Goal: Transaction & Acquisition: Purchase product/service

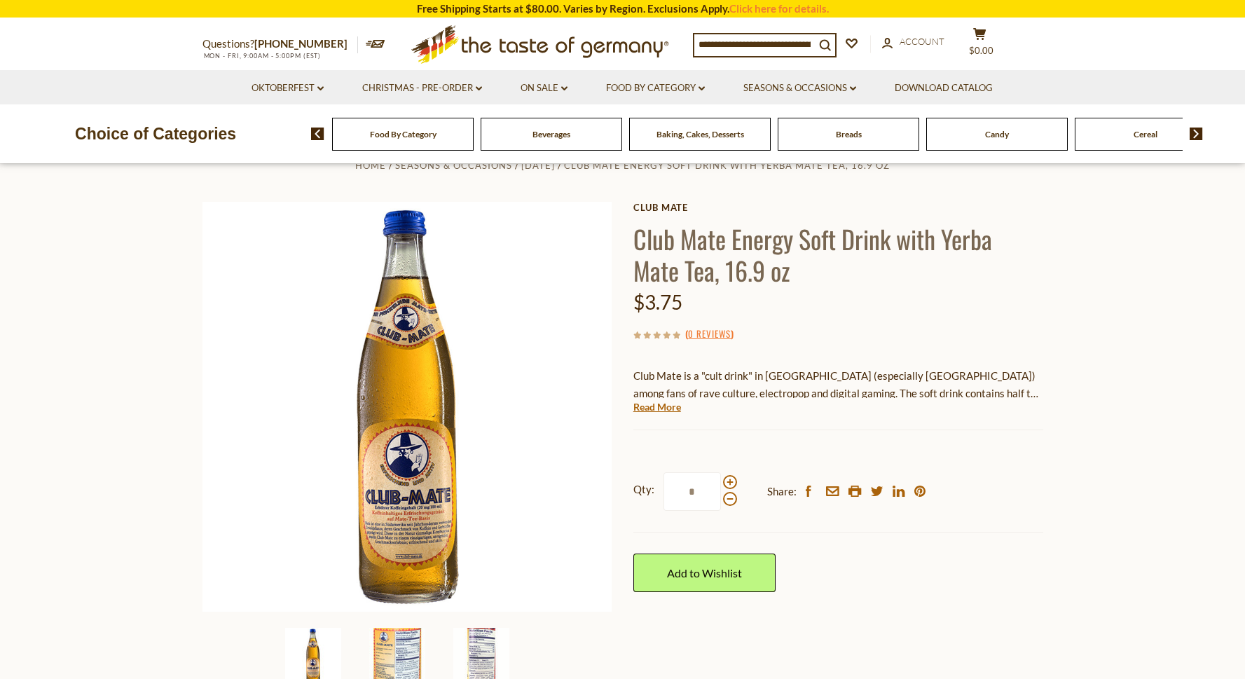
scroll to position [35, 0]
click at [729, 479] on span at bounding box center [730, 483] width 14 height 14
click at [721, 479] on input "*" at bounding box center [692, 492] width 57 height 39
click at [729, 482] on span at bounding box center [730, 483] width 14 height 14
click at [721, 482] on input "*" at bounding box center [692, 492] width 57 height 39
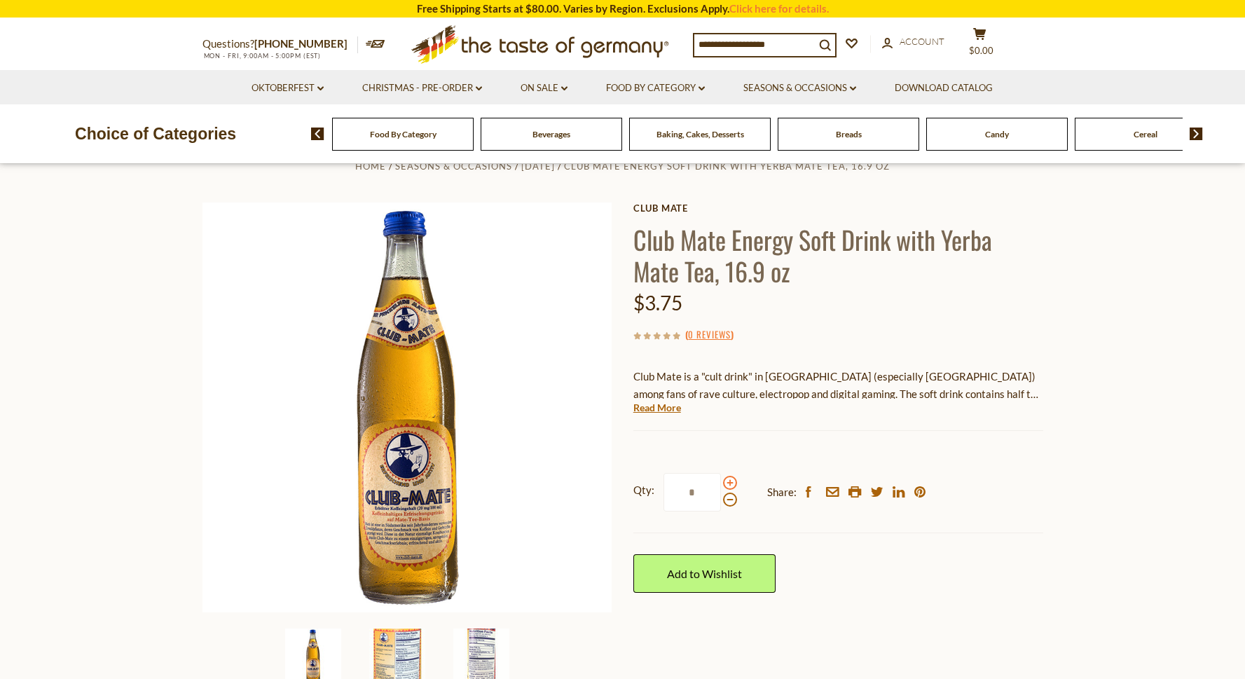
type input "*"
click at [773, 423] on div "Current stock: 0" at bounding box center [838, 420] width 410 height 9
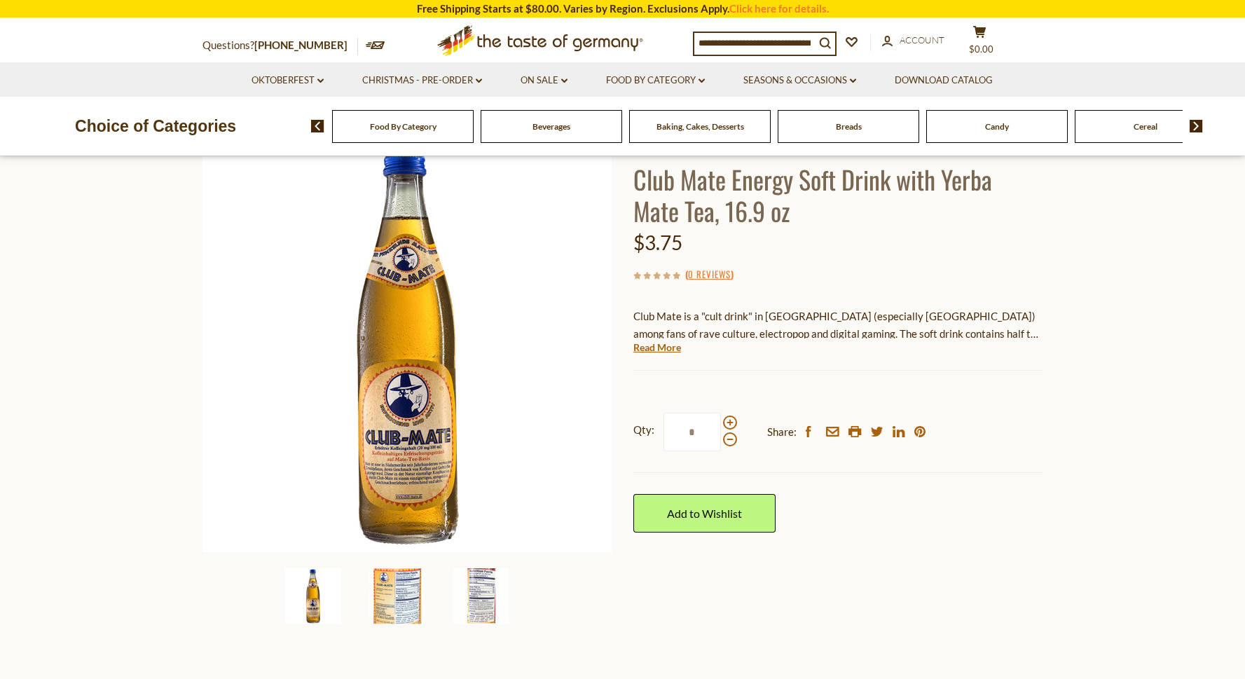
scroll to position [97, 0]
click at [662, 350] on link "Read More" at bounding box center [657, 346] width 48 height 14
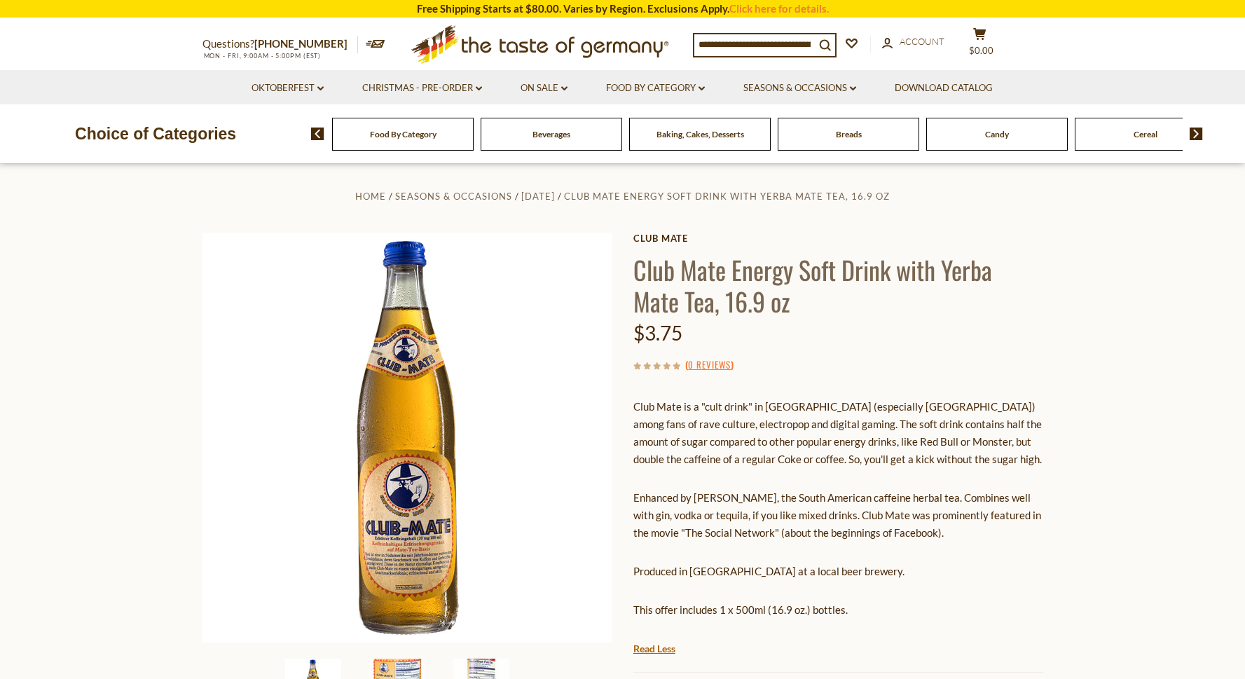
scroll to position [4, 0]
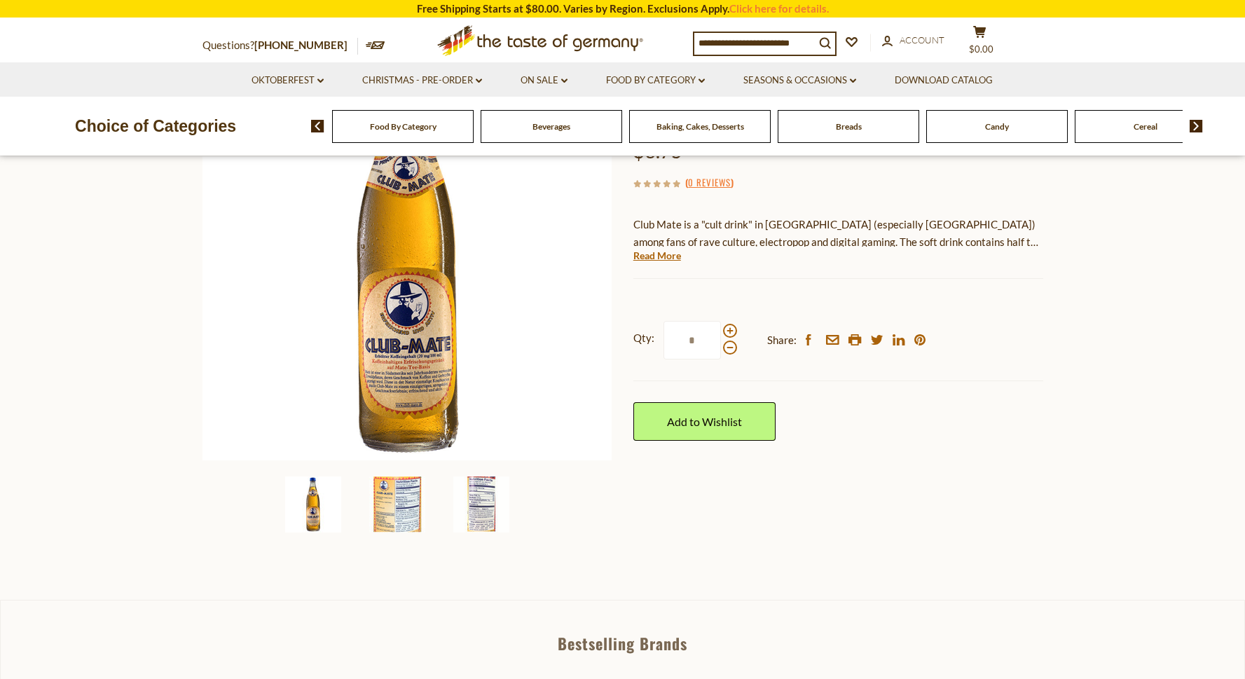
scroll to position [189, 0]
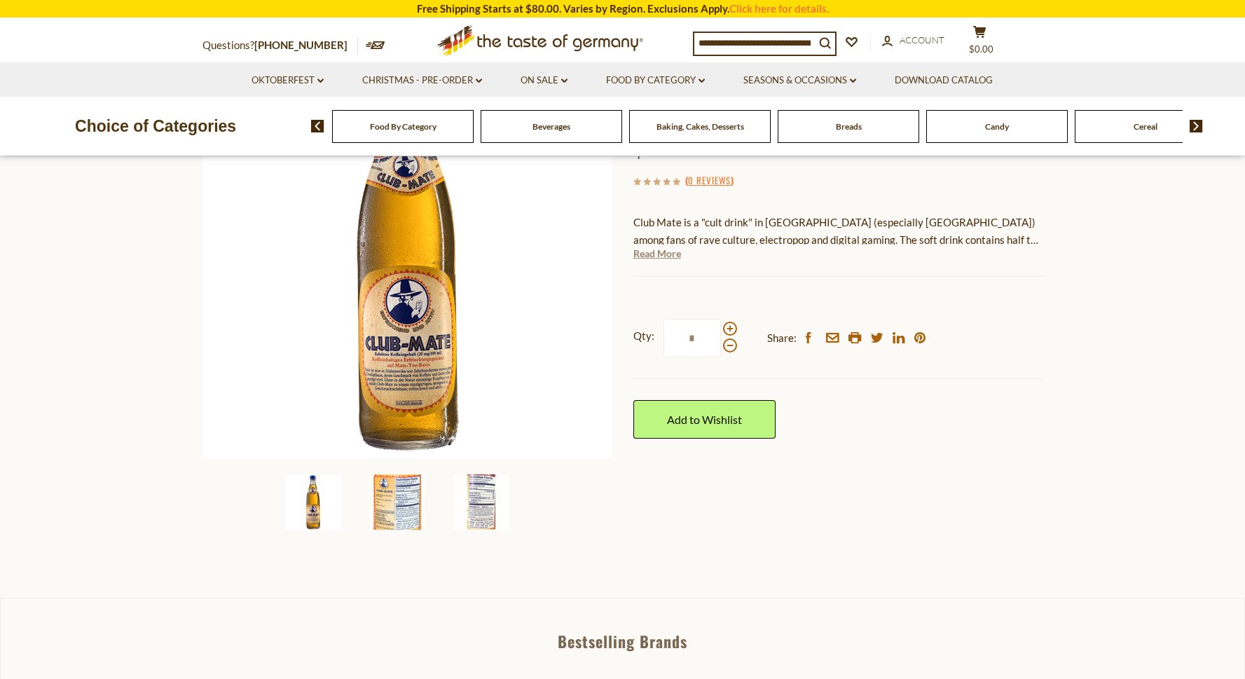
click at [660, 258] on link "Read More" at bounding box center [657, 254] width 48 height 14
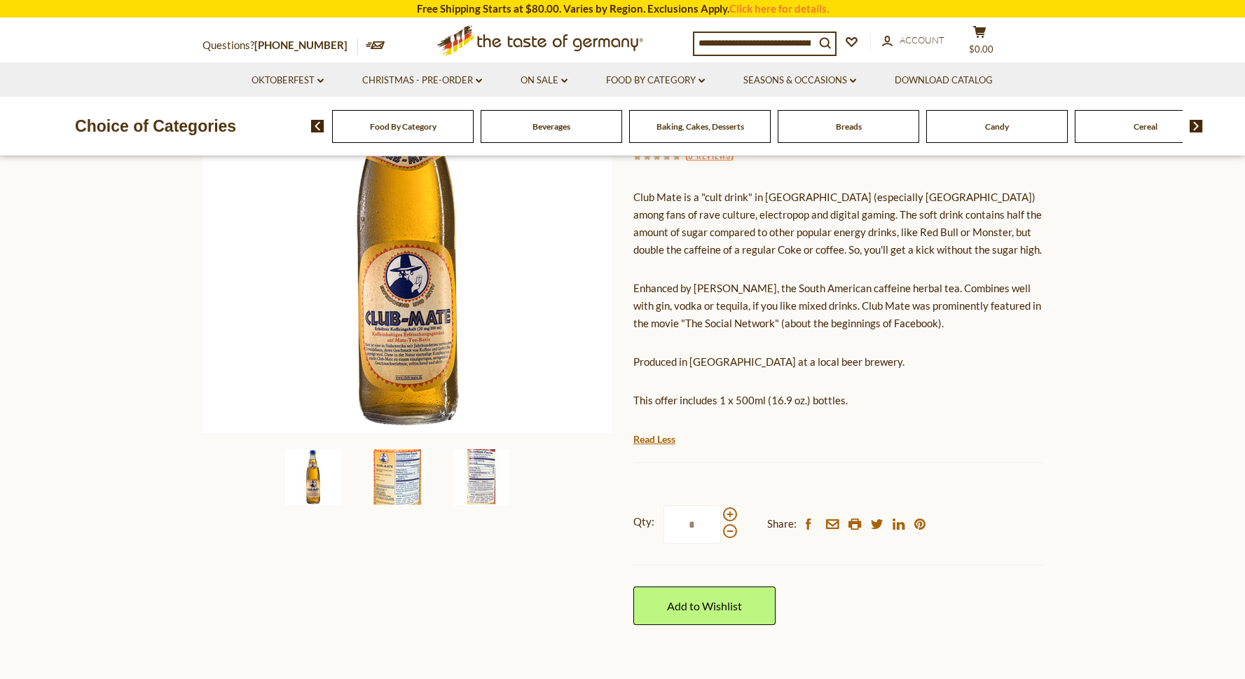
scroll to position [215, 0]
click at [731, 514] on span at bounding box center [730, 514] width 14 height 14
click at [721, 514] on input "*" at bounding box center [692, 524] width 57 height 39
click at [765, 455] on div "Current stock: 0" at bounding box center [838, 451] width 410 height 9
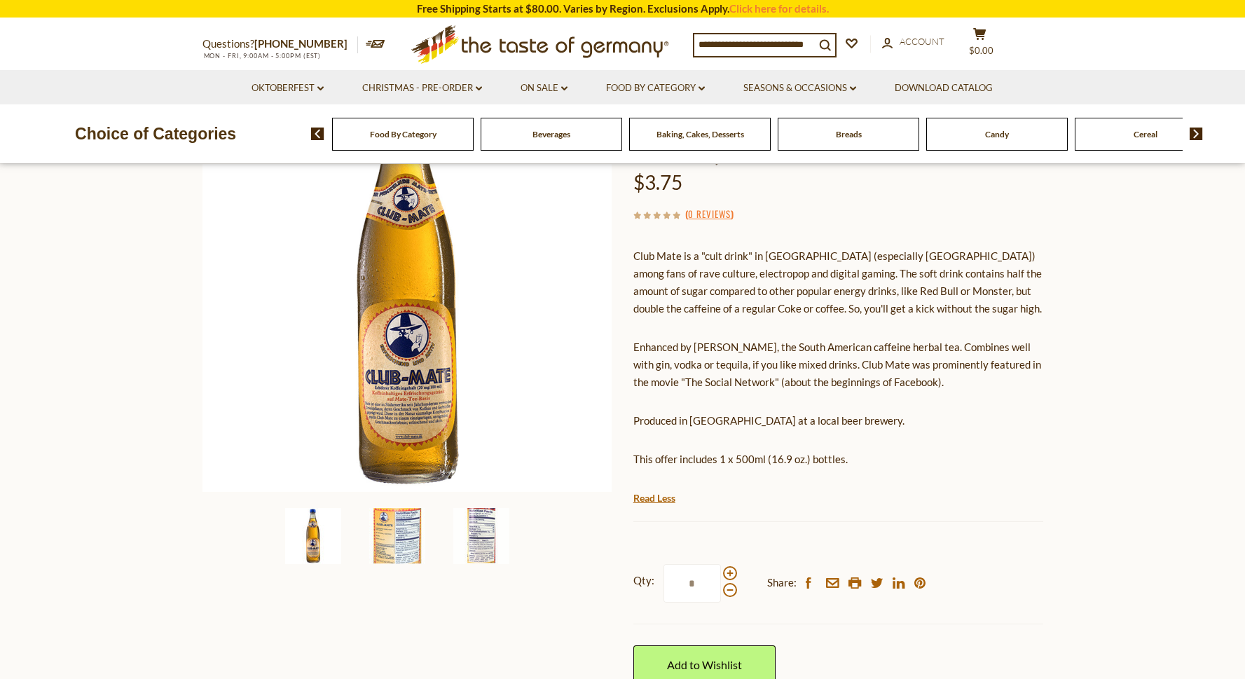
scroll to position [181, 0]
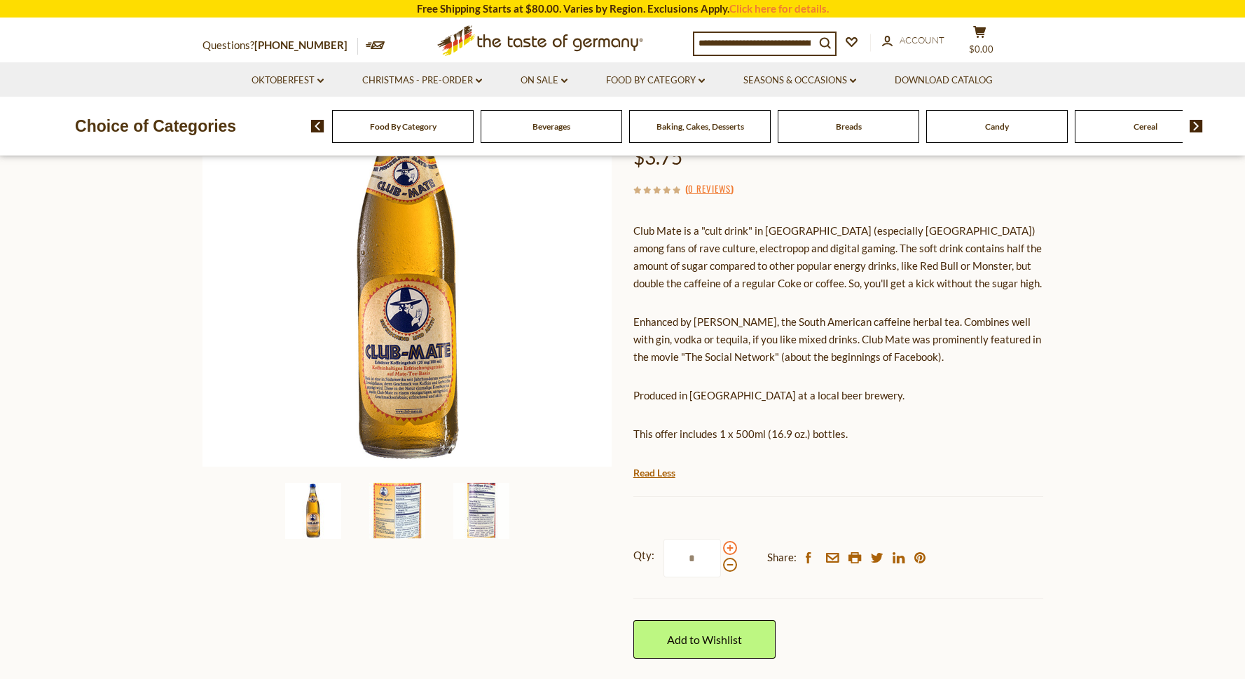
click at [729, 549] on span at bounding box center [730, 548] width 14 height 14
click at [721, 549] on input "*" at bounding box center [692, 558] width 57 height 39
click at [729, 549] on span at bounding box center [730, 548] width 14 height 14
click at [721, 549] on input "*" at bounding box center [692, 558] width 57 height 39
type input "*"
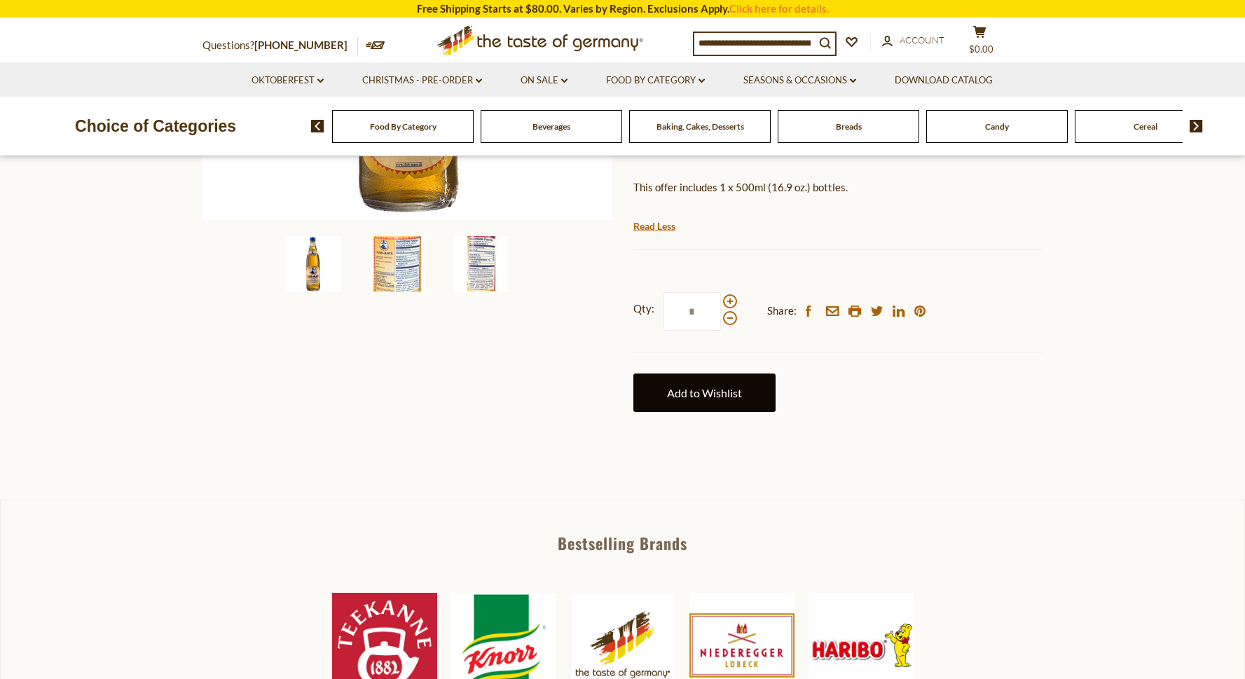
scroll to position [432, 0]
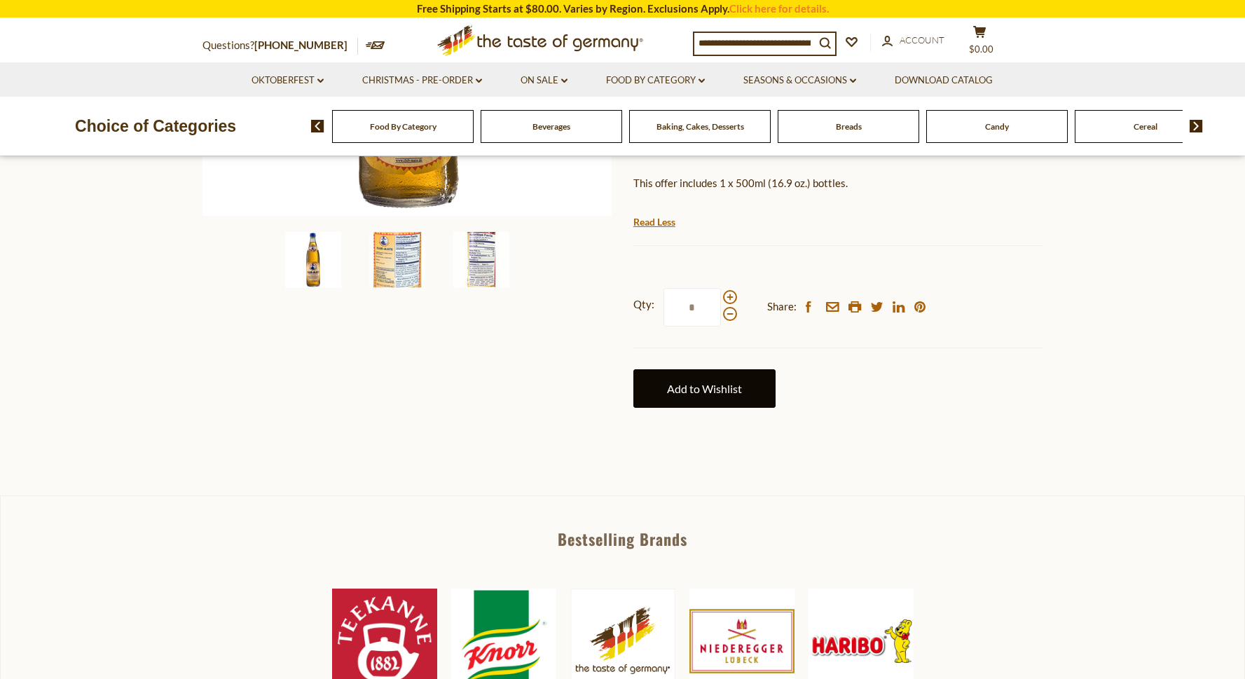
click at [745, 372] on link "Add to Wishlist" at bounding box center [704, 388] width 142 height 39
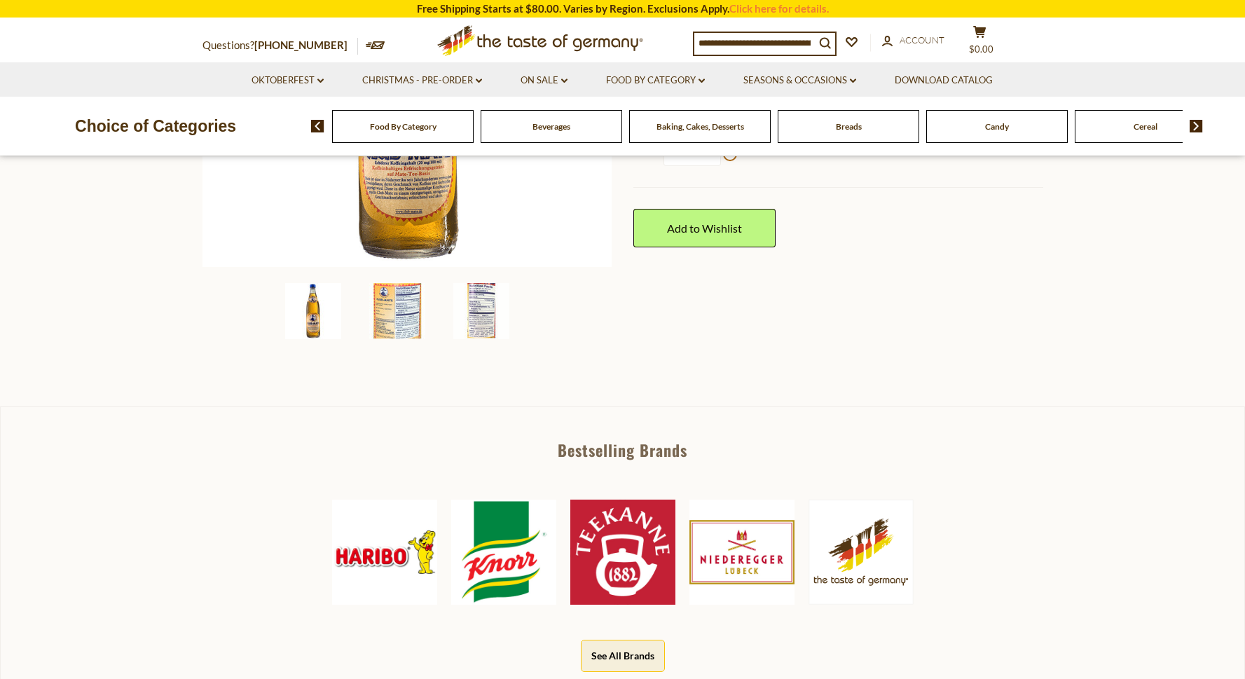
scroll to position [882, 0]
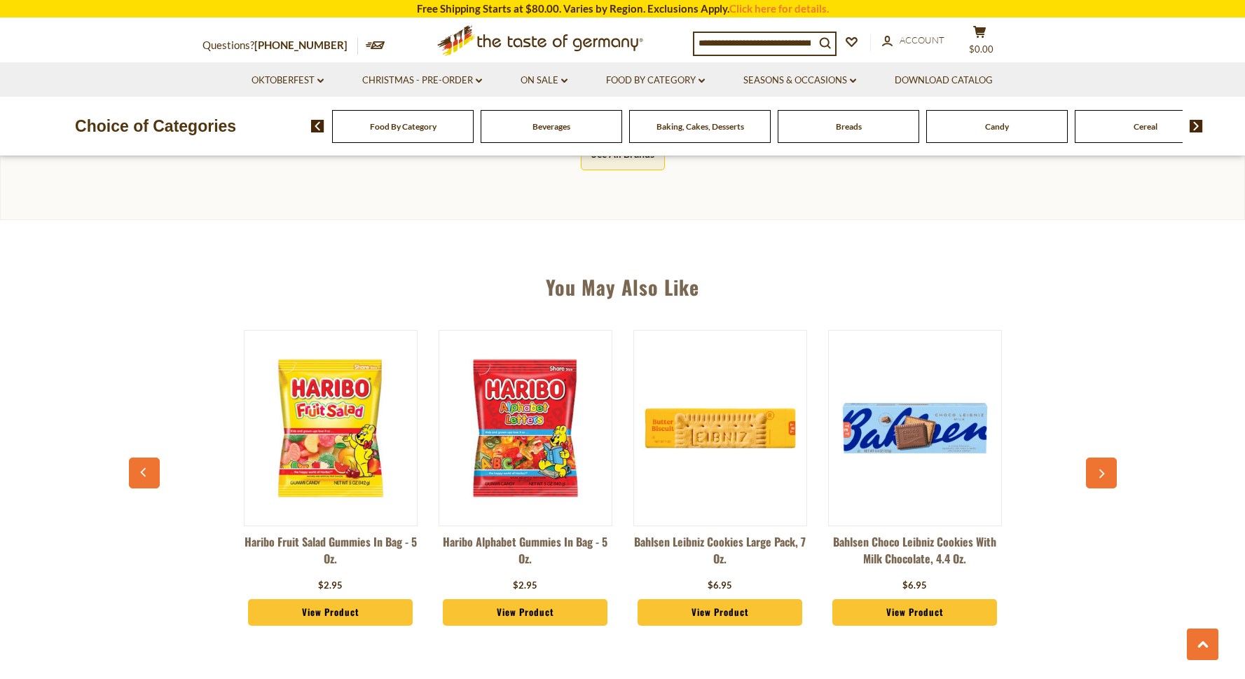
click at [521, 404] on img at bounding box center [525, 428] width 172 height 172
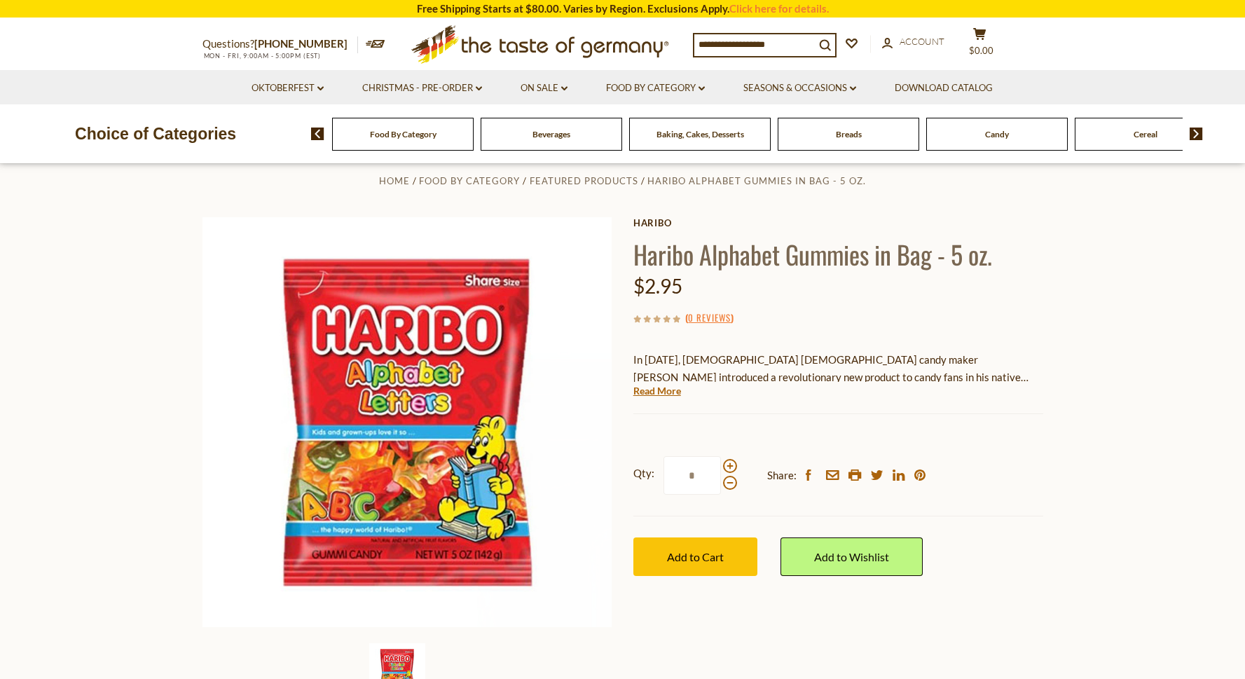
scroll to position [22, 0]
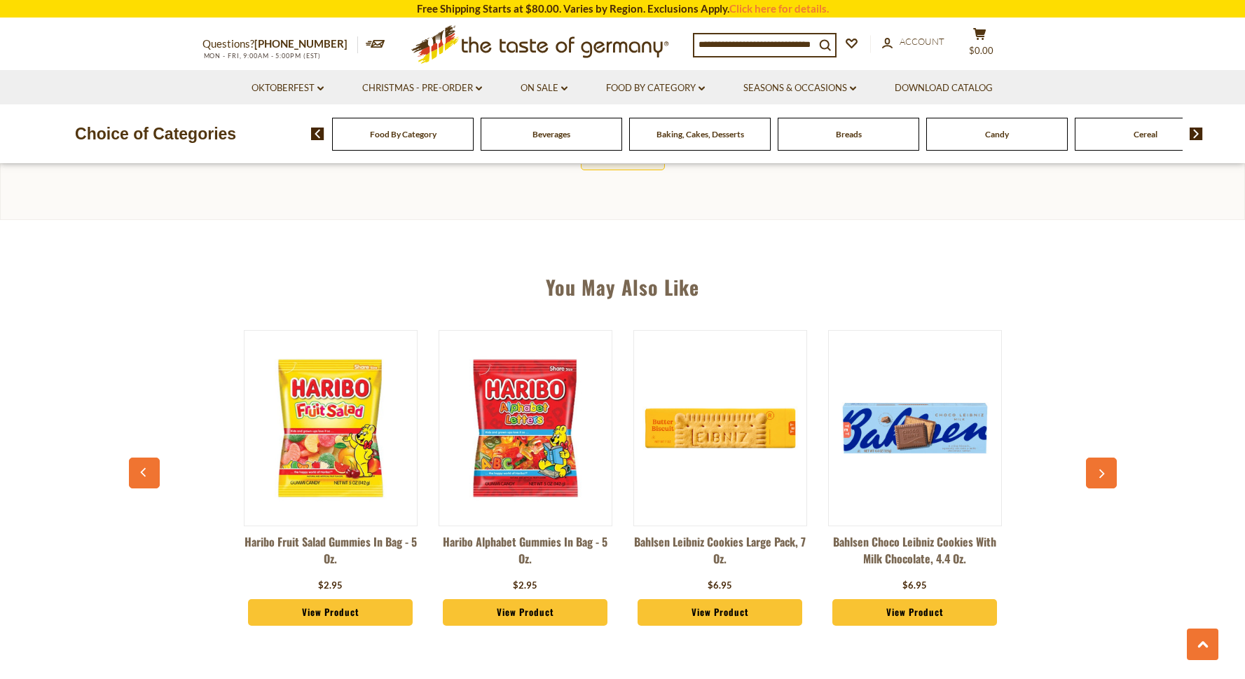
click at [751, 45] on input at bounding box center [754, 44] width 121 height 20
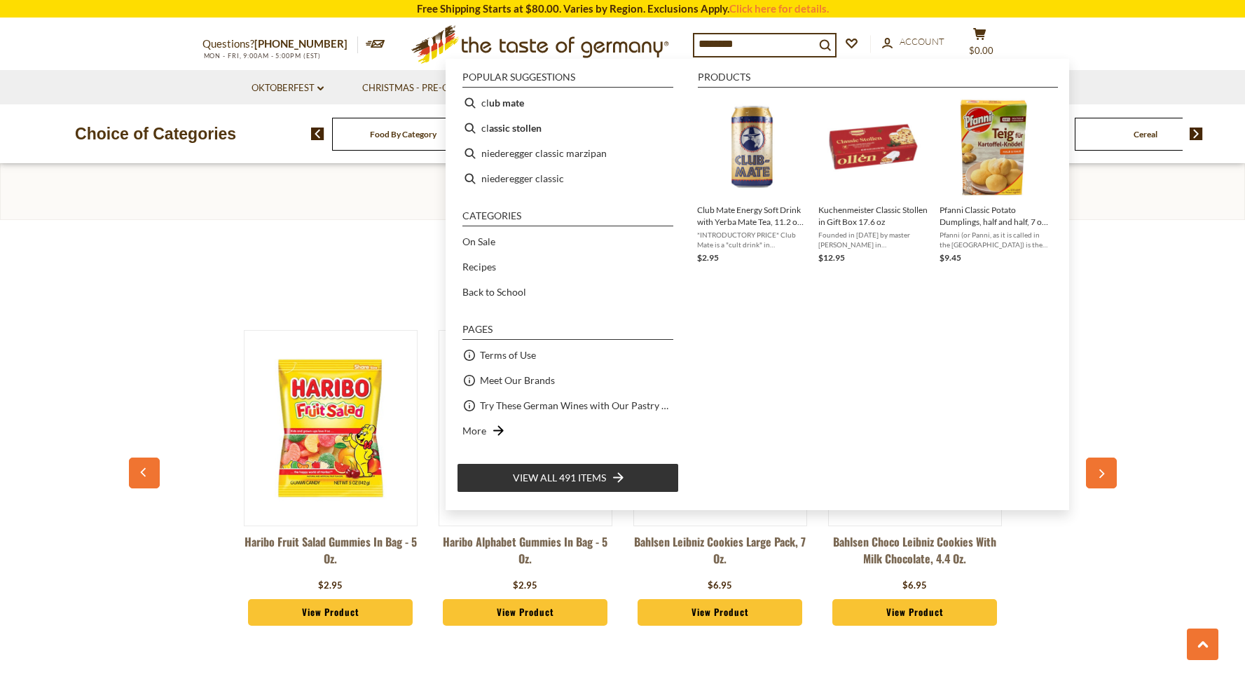
type input "*********"
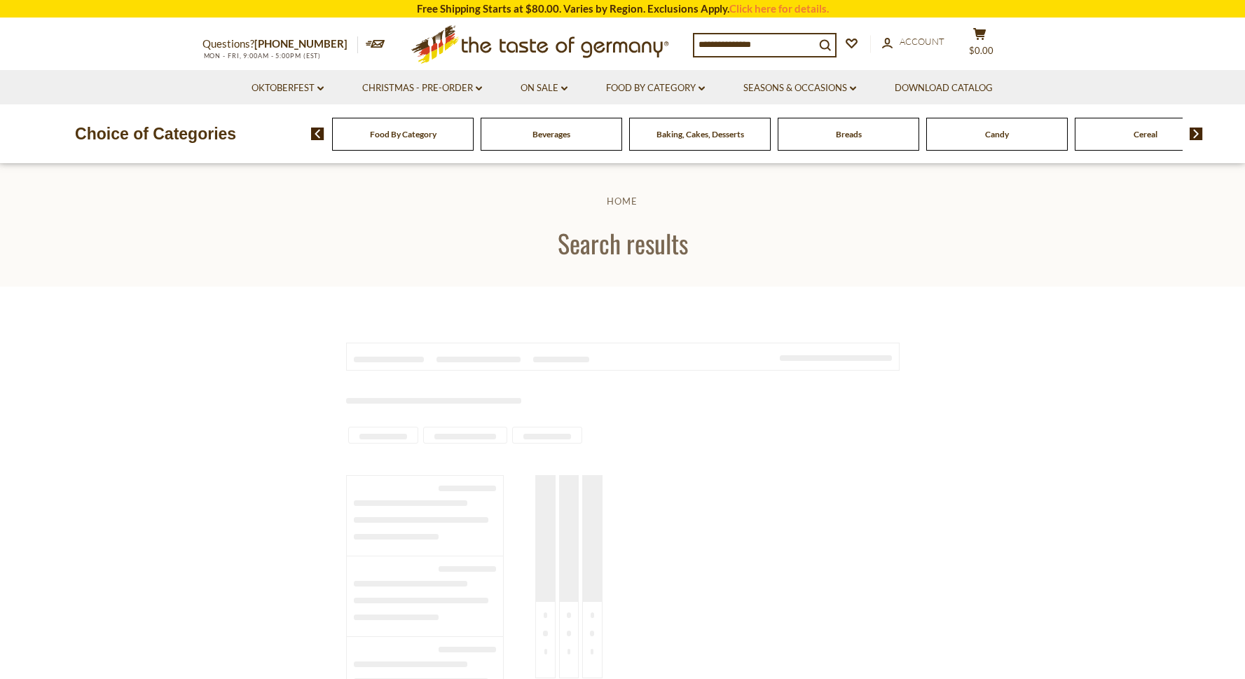
type input "*********"
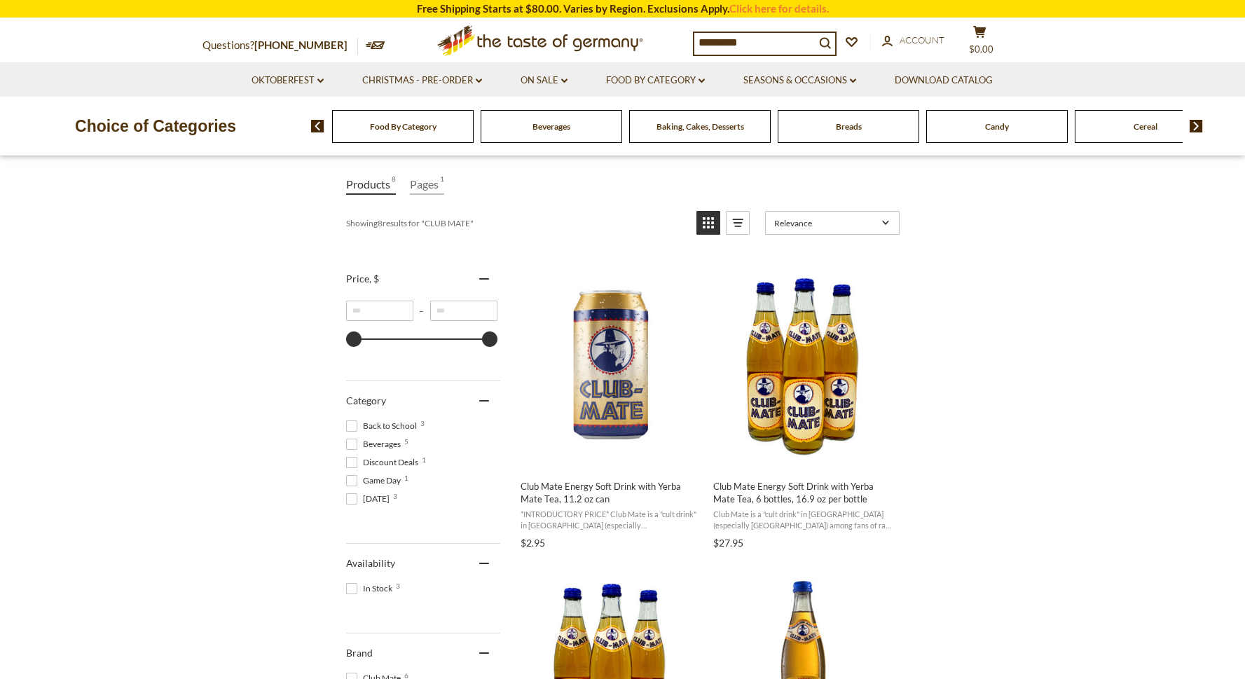
scroll to position [167, 0]
click at [601, 455] on button "View product" at bounding box center [611, 455] width 184 height 30
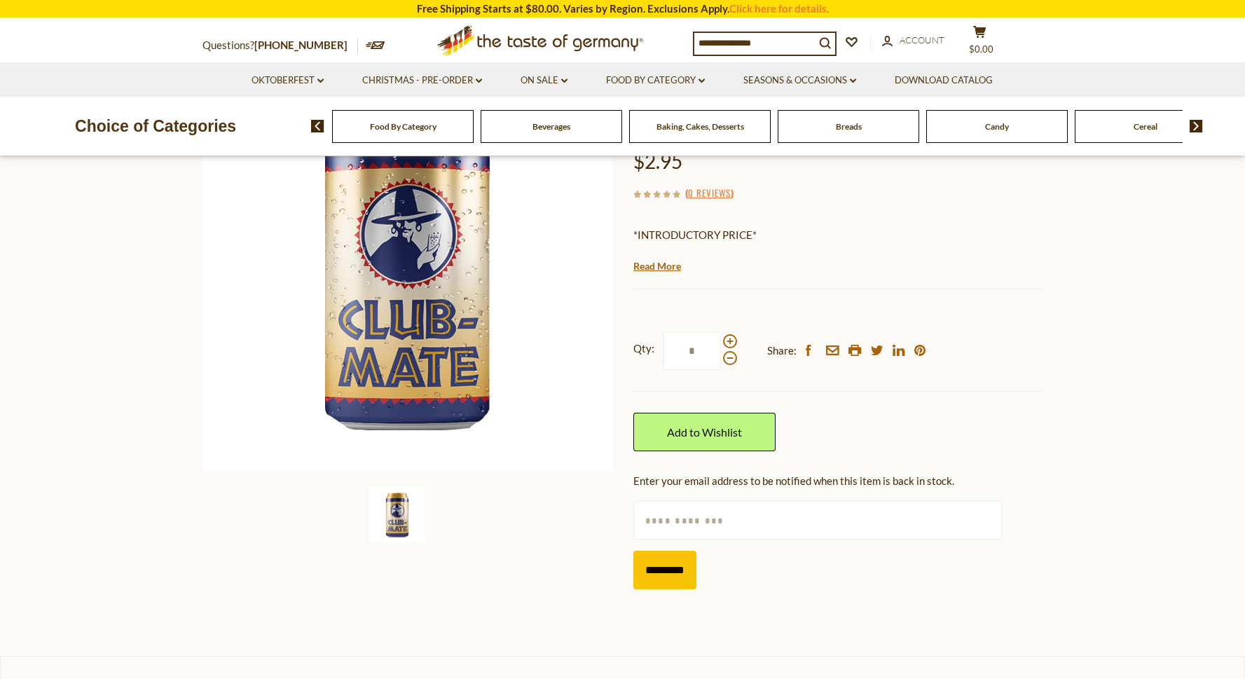
scroll to position [179, 0]
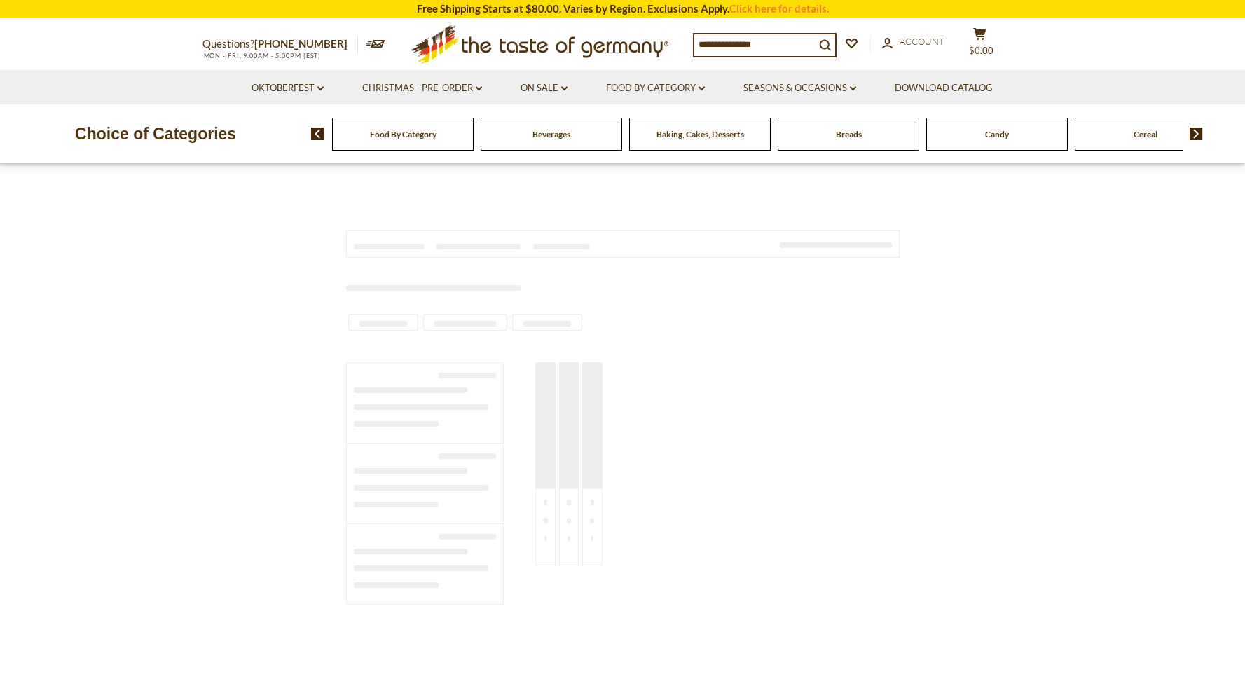
type input "*********"
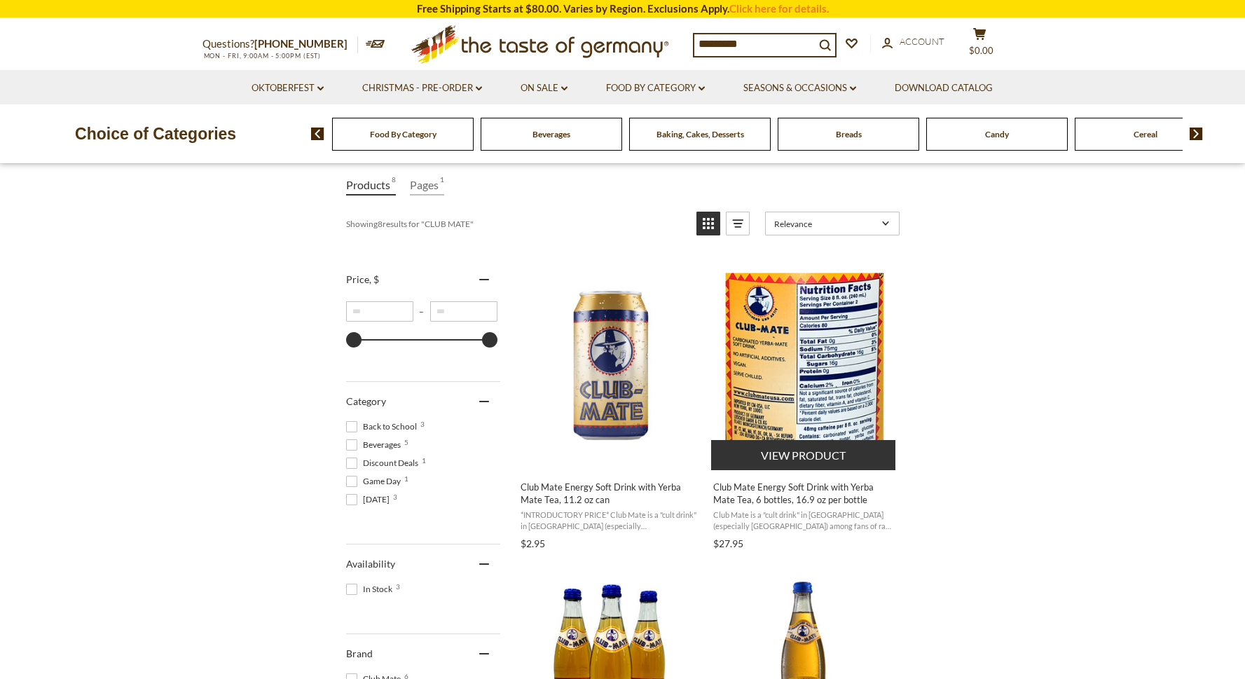
click at [800, 498] on span "Club Mate Energy Soft Drink with Yerba Mate Tea, 6 bottles, 16.9 oz per bottle" at bounding box center [803, 493] width 181 height 25
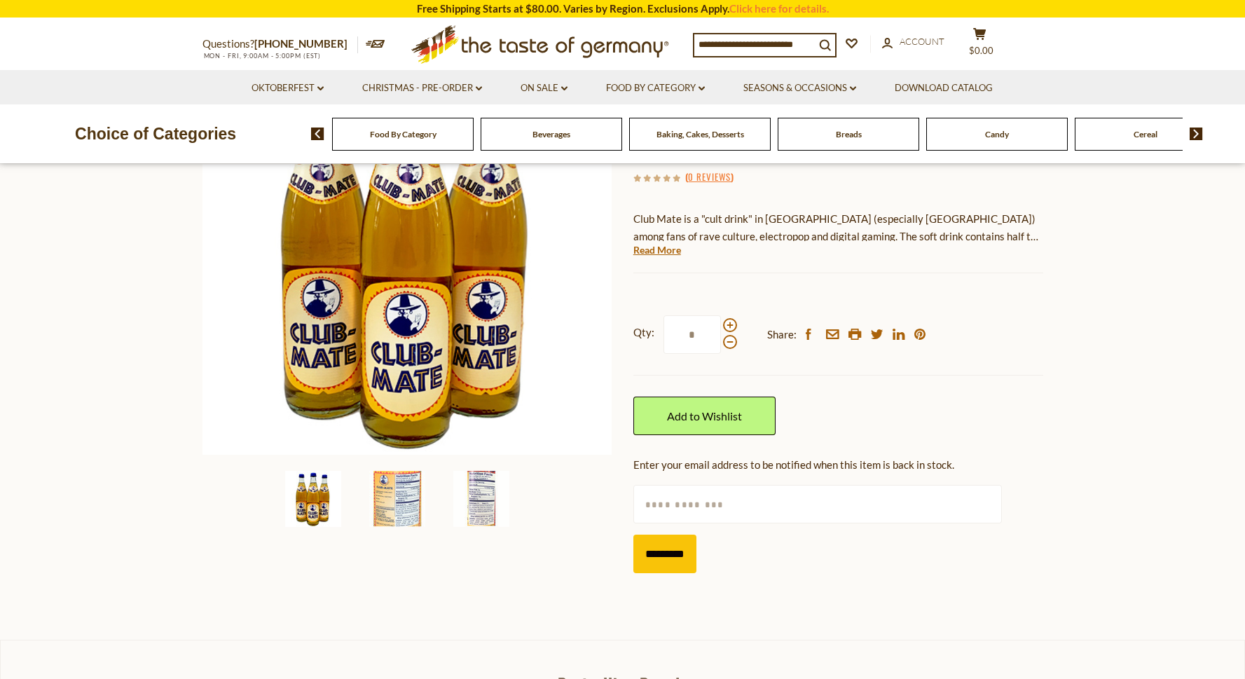
scroll to position [204, 0]
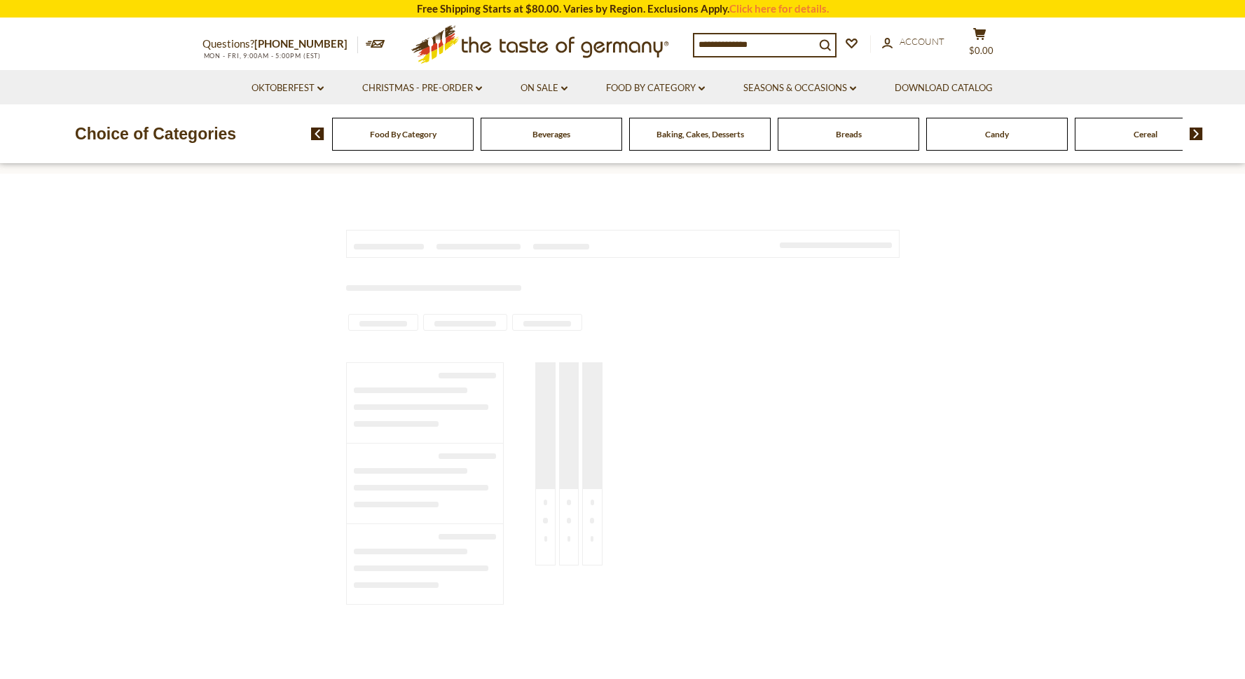
type input "*********"
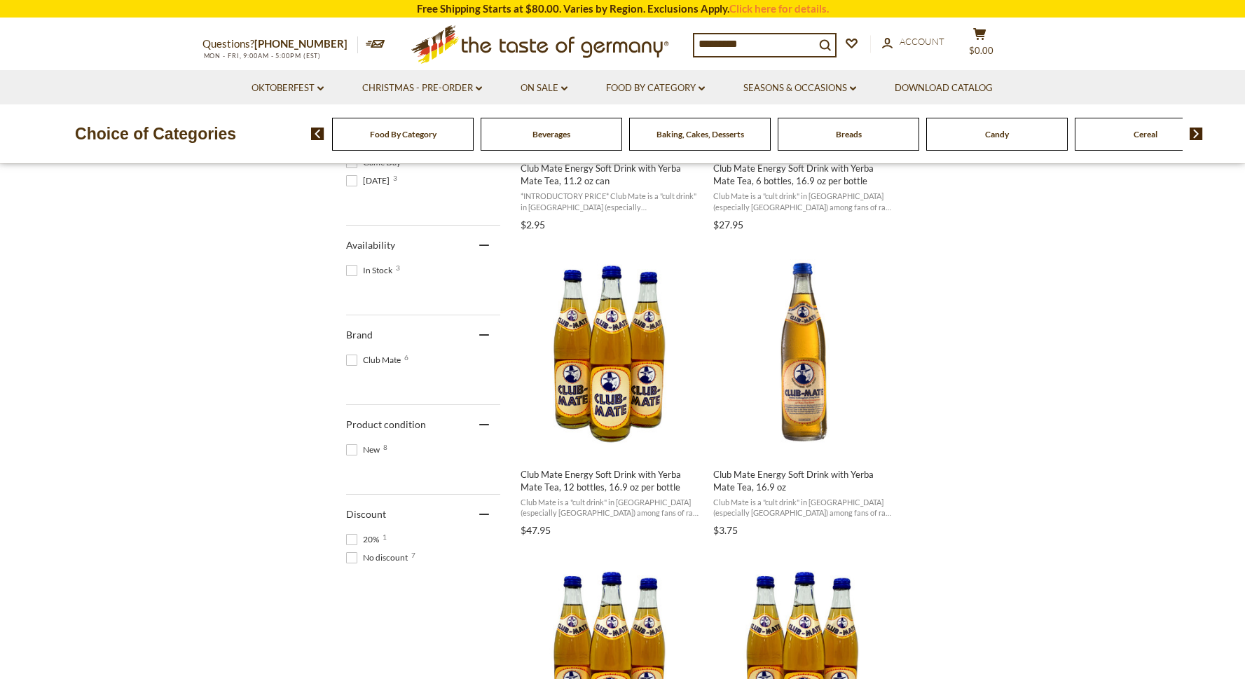
scroll to position [524, 0]
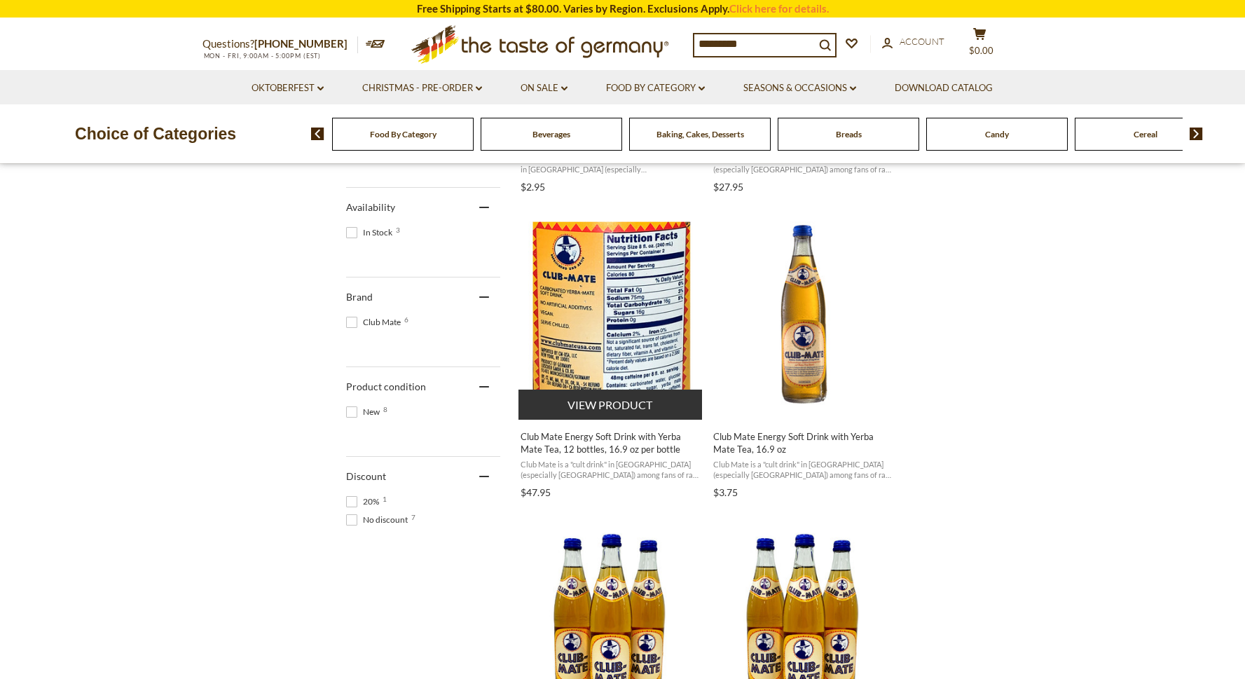
click at [613, 405] on button "View product" at bounding box center [611, 405] width 184 height 30
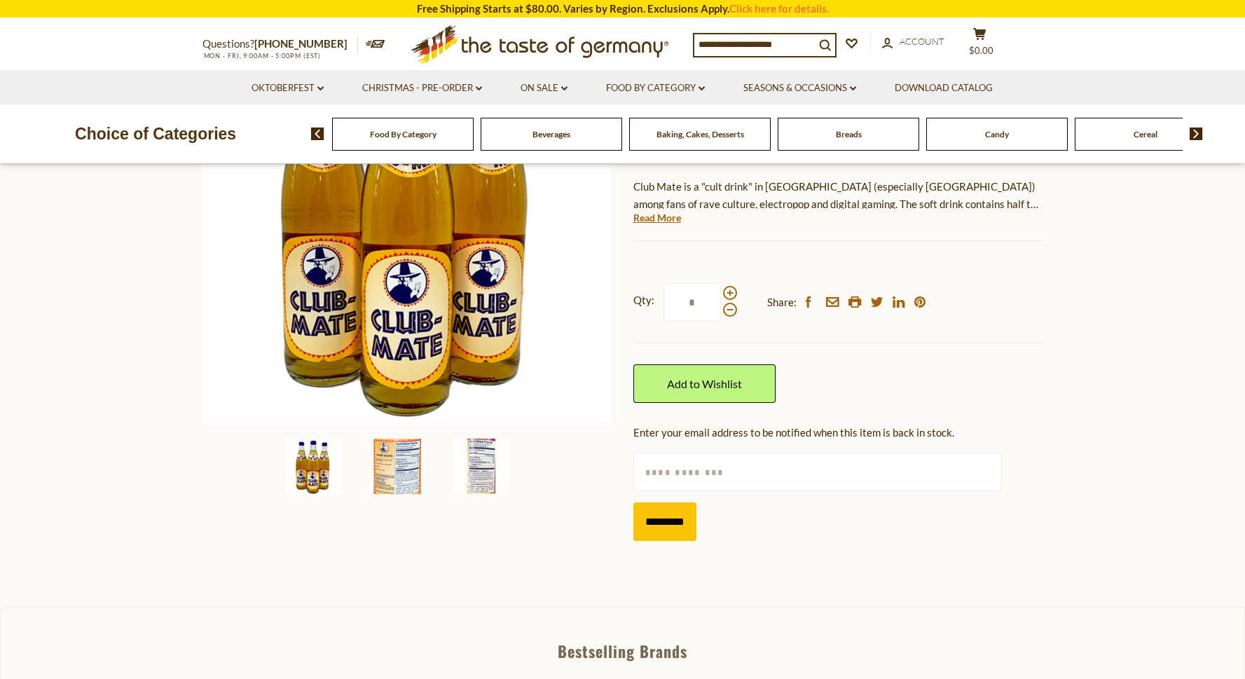
scroll to position [230, 0]
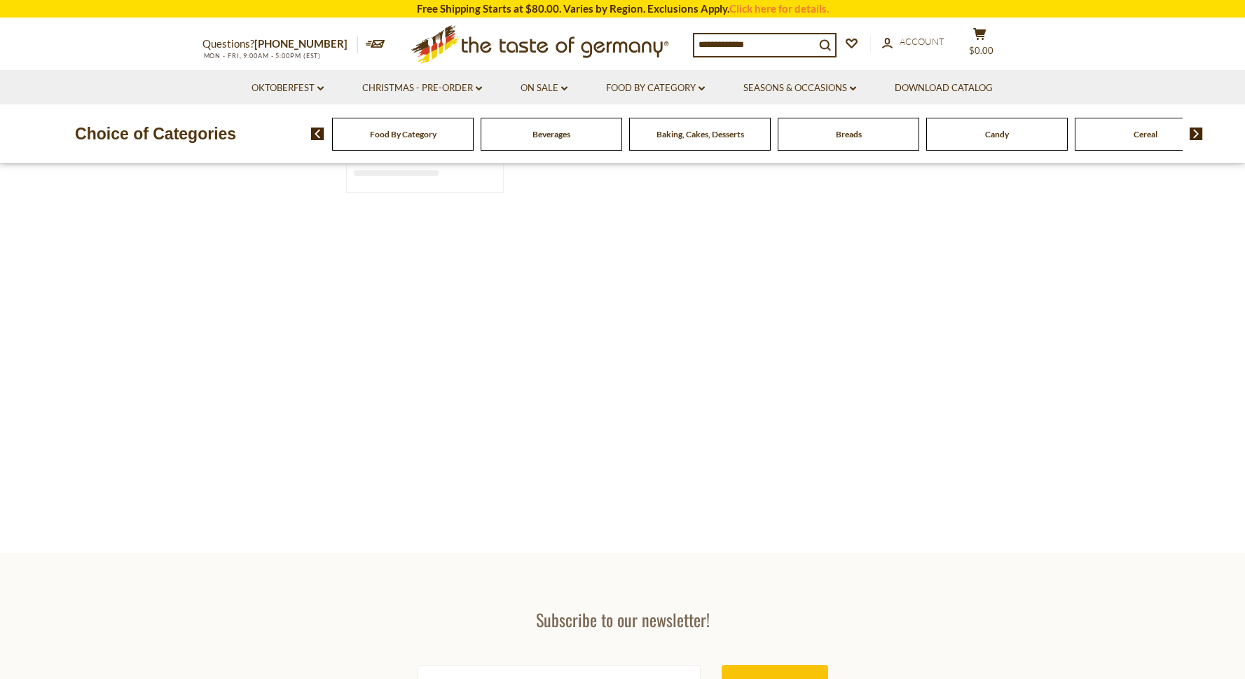
type input "*********"
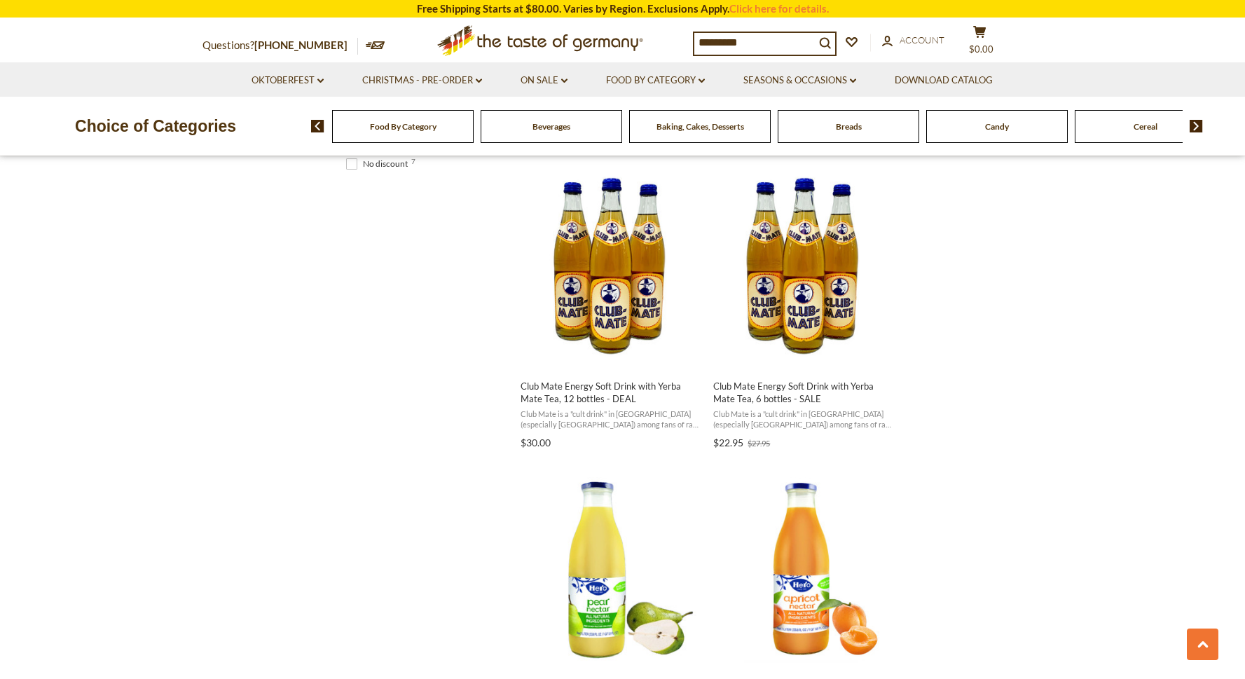
scroll to position [883, 0]
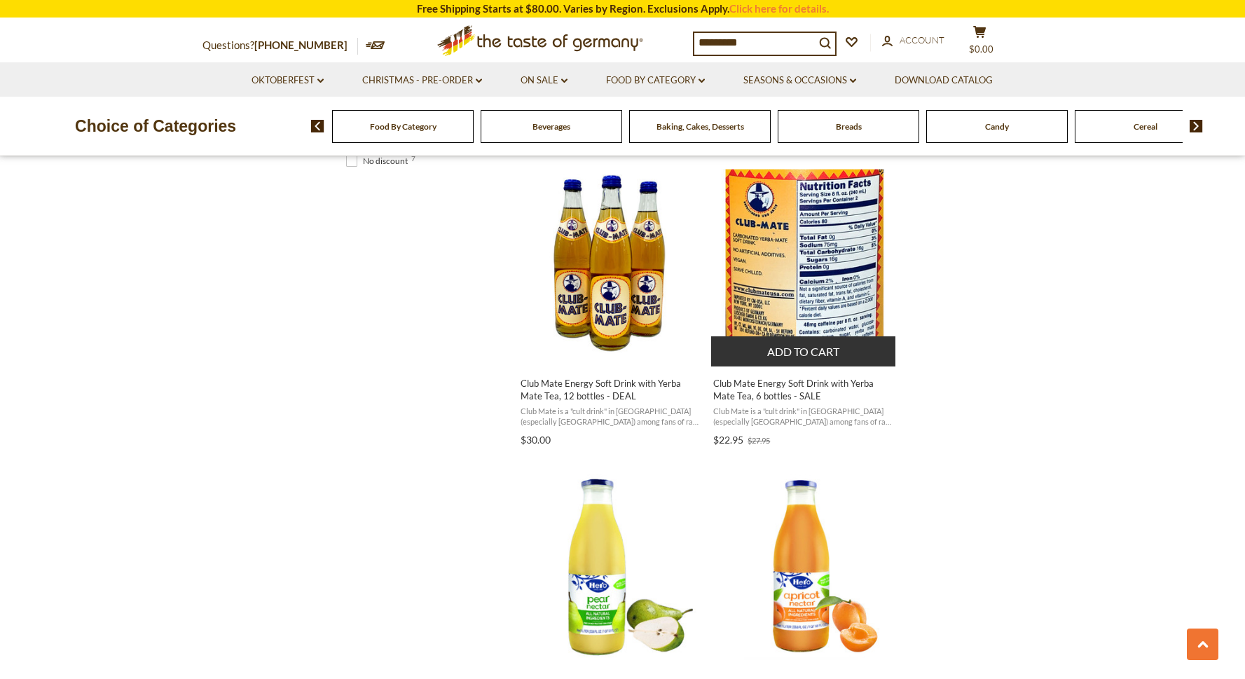
click at [775, 387] on span "Club Mate Energy Soft Drink with Yerba Mate Tea, 6 bottles - SALE" at bounding box center [803, 389] width 181 height 25
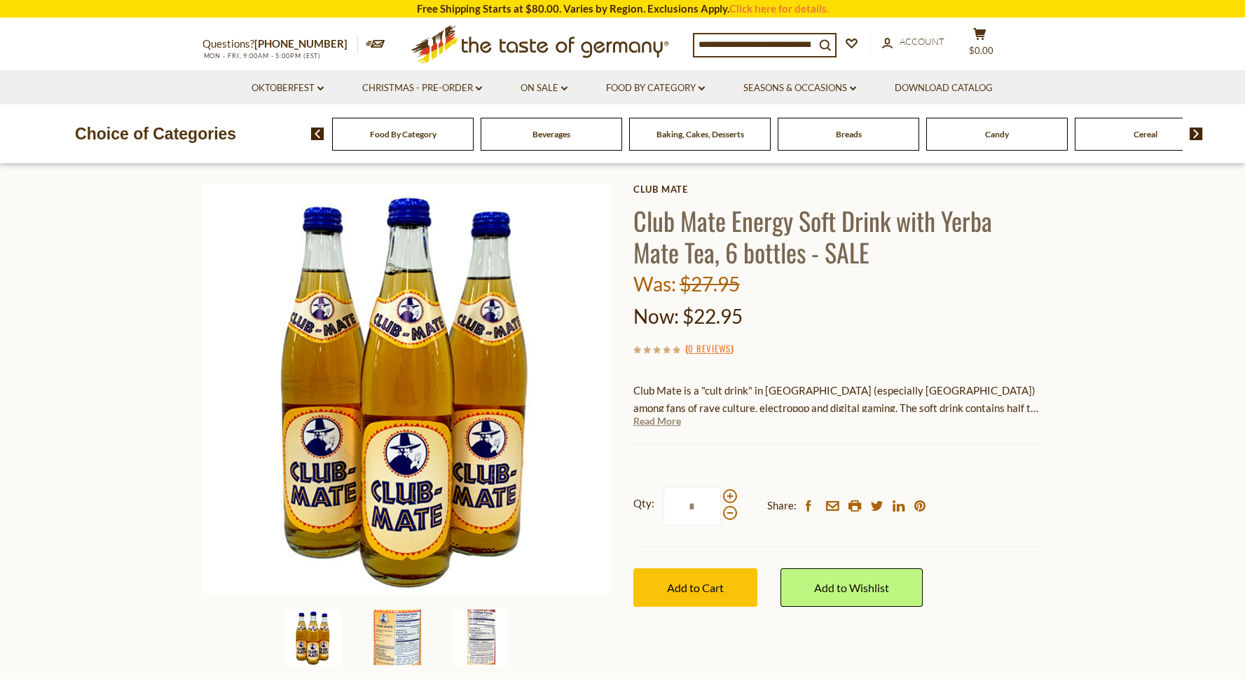
click at [658, 426] on link "Read More" at bounding box center [657, 421] width 48 height 14
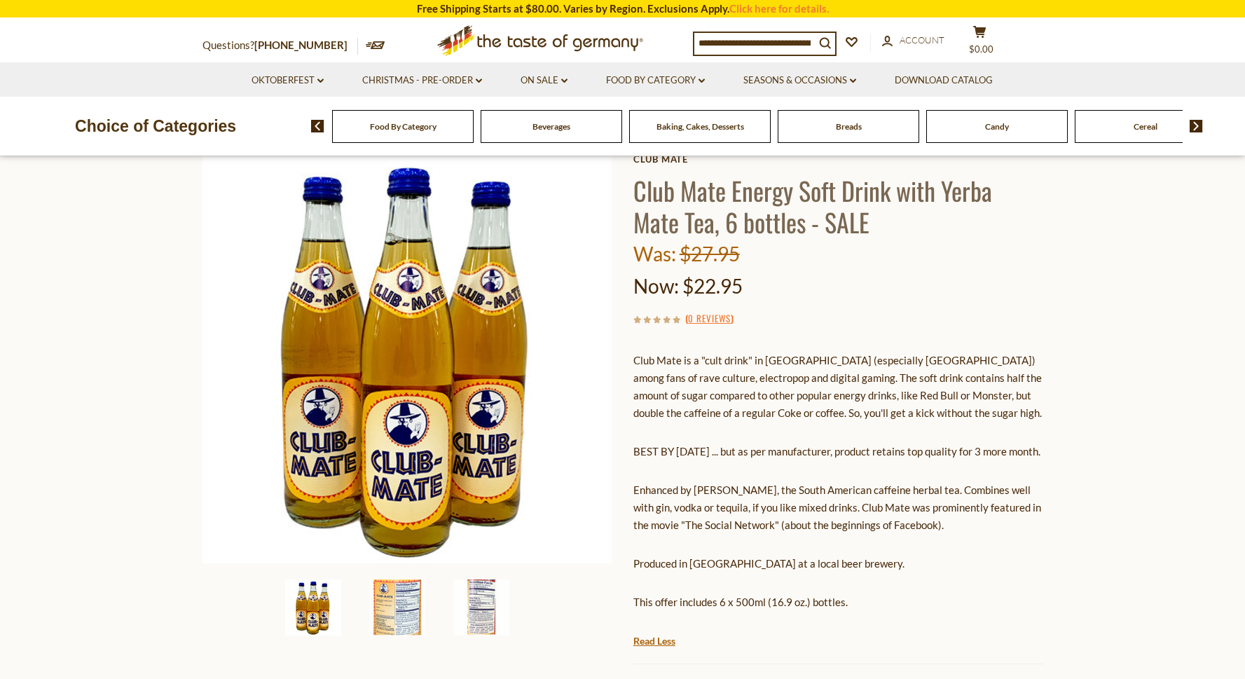
scroll to position [88, 0]
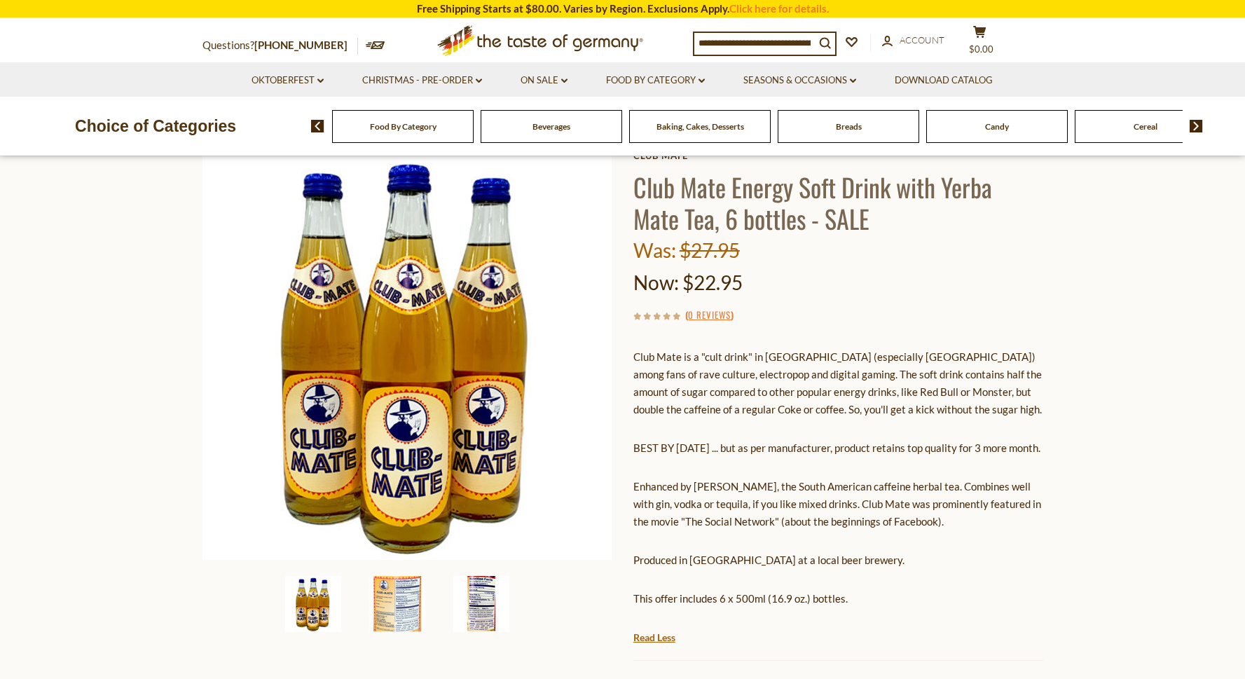
click at [484, 603] on img at bounding box center [481, 604] width 56 height 56
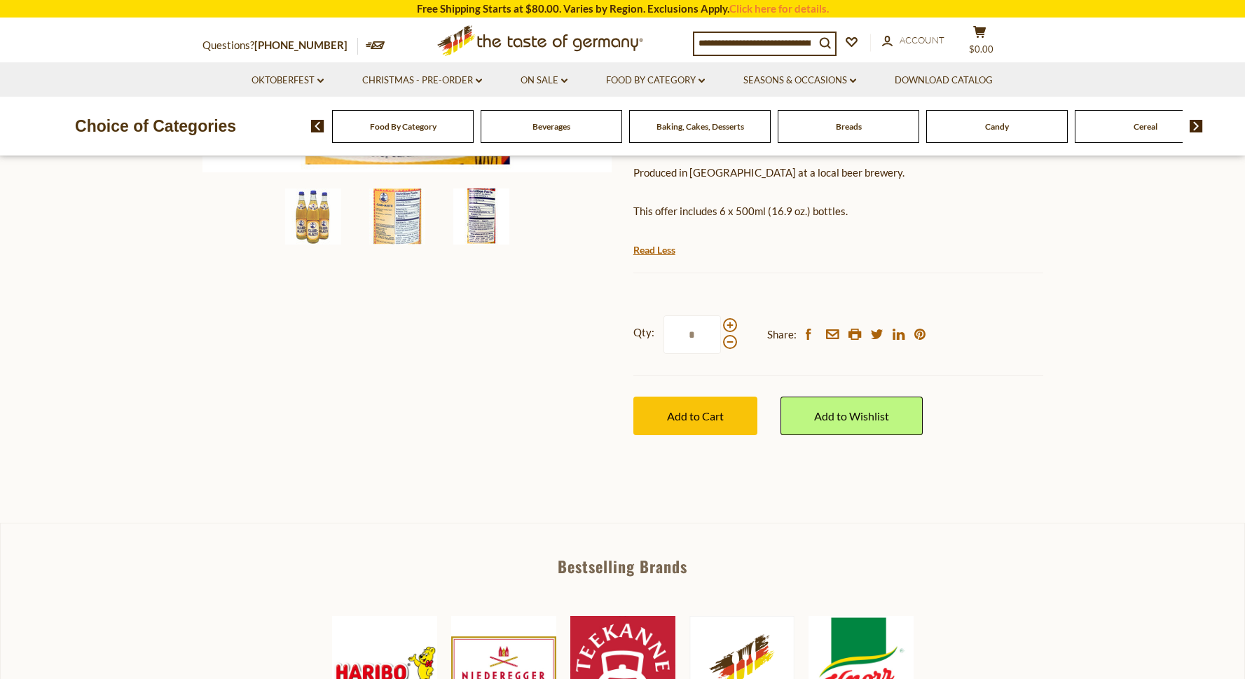
scroll to position [446, 0]
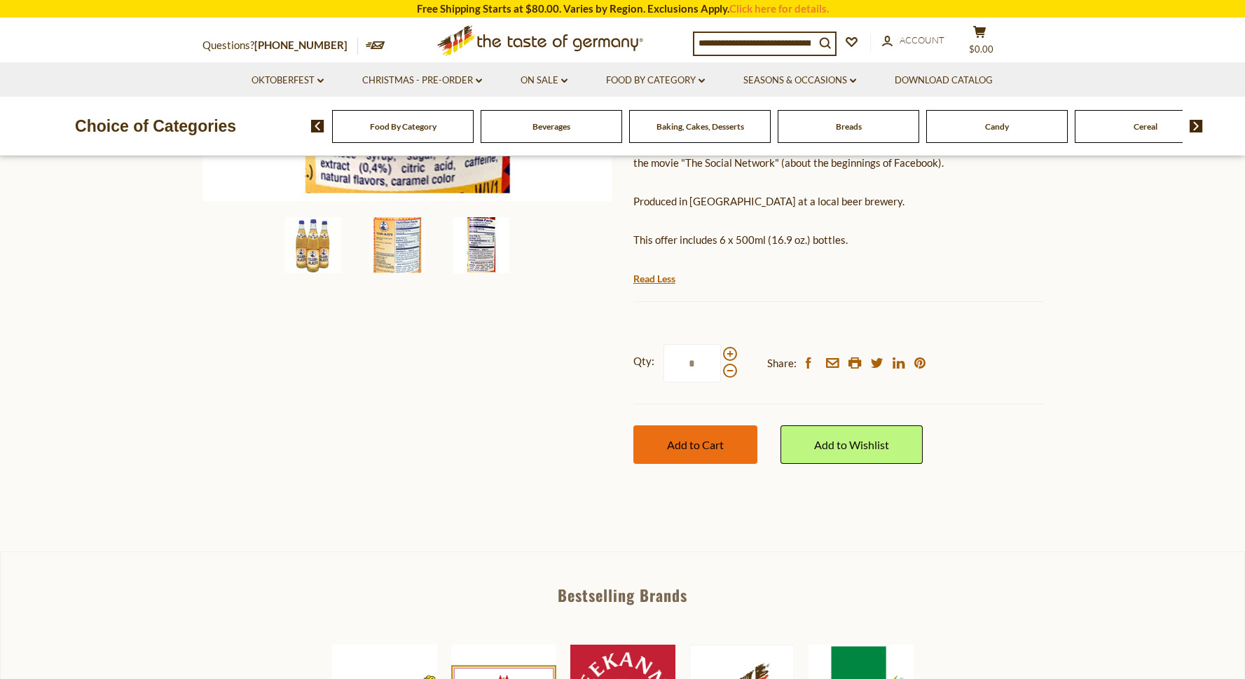
click at [648, 460] on button "Add to Cart" at bounding box center [695, 444] width 124 height 39
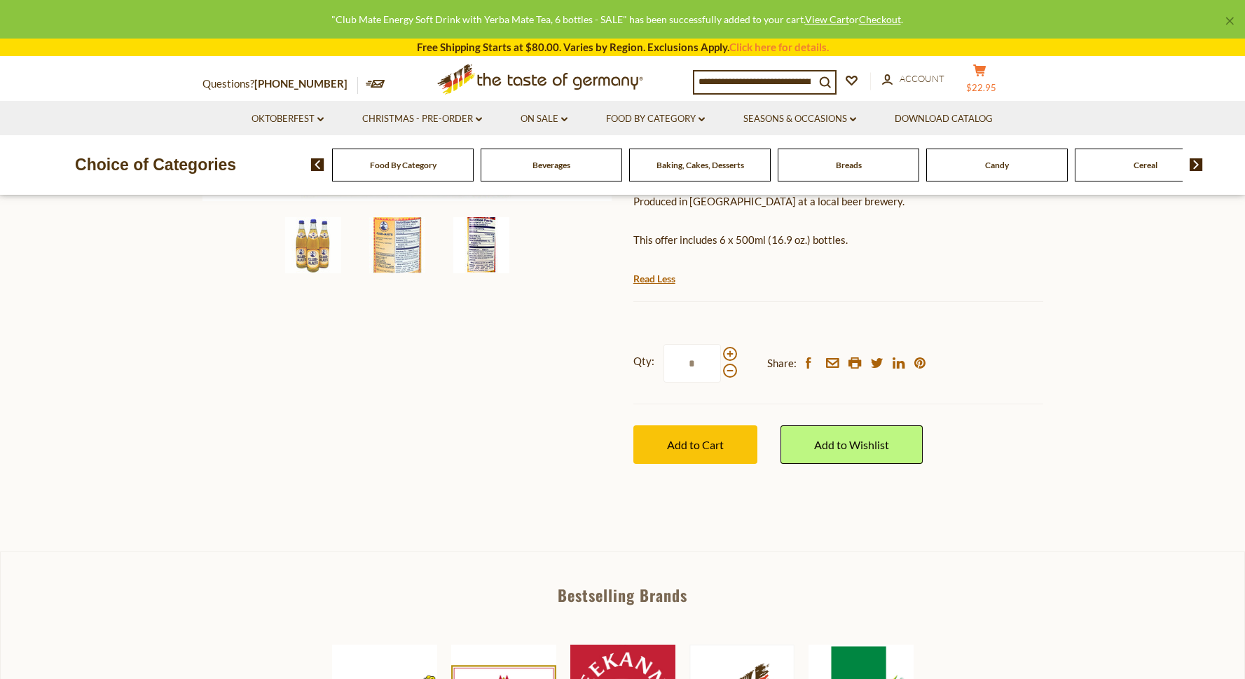
click at [988, 85] on span "$22.95" at bounding box center [981, 87] width 30 height 11
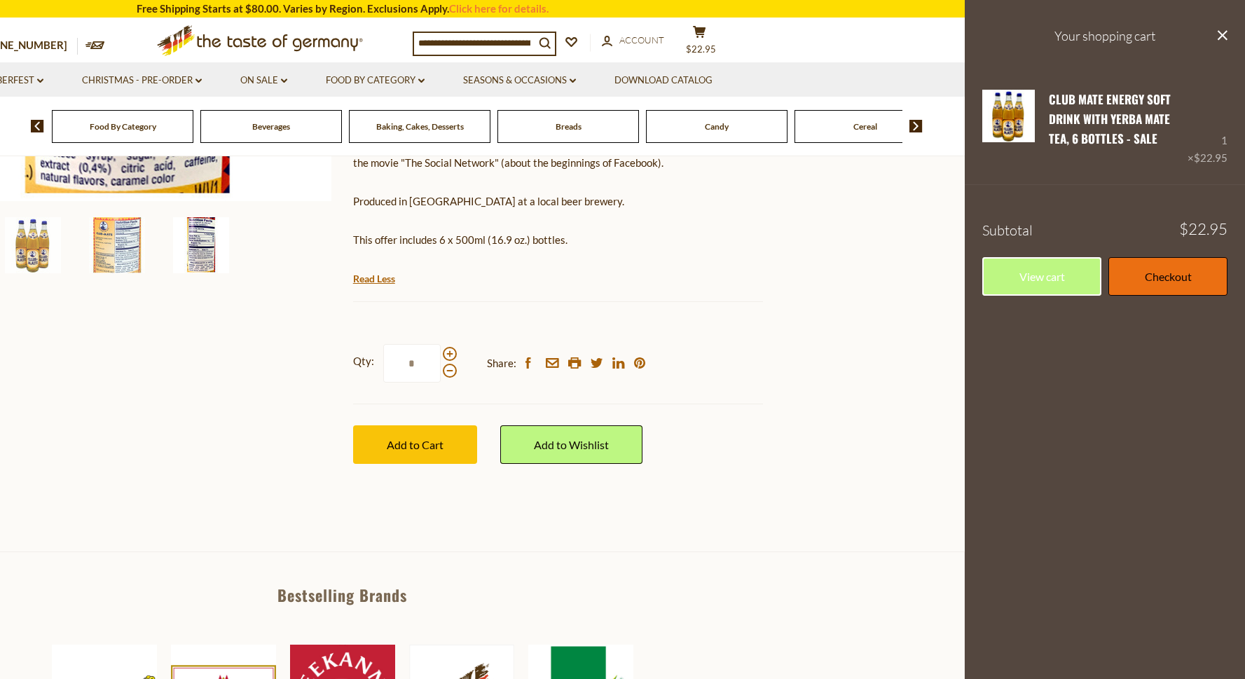
click at [1153, 283] on link "Checkout" at bounding box center [1168, 276] width 119 height 39
